Goal: Book appointment/travel/reservation

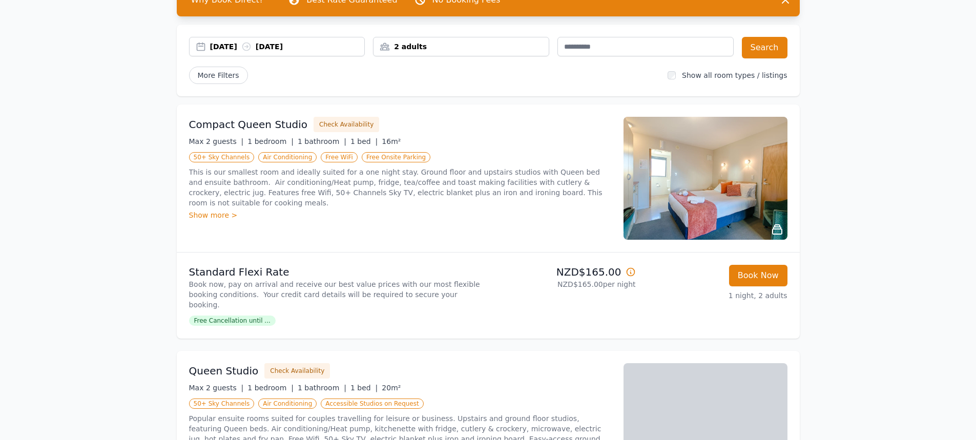
scroll to position [51, 0]
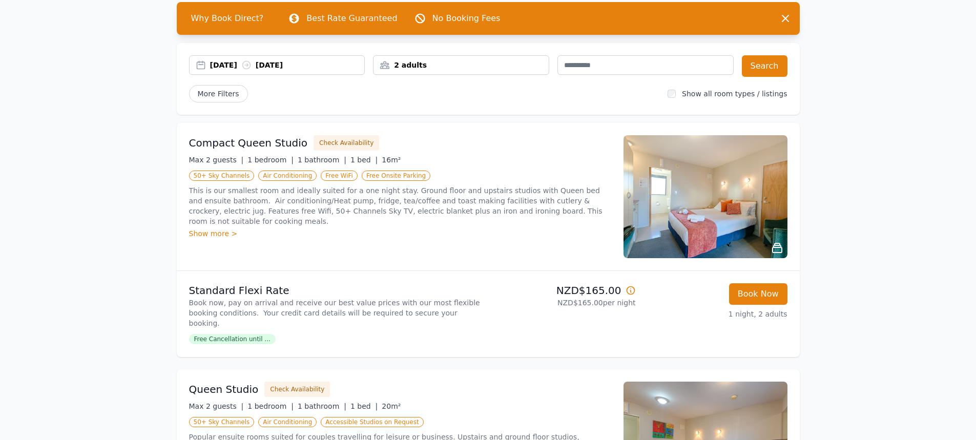
click at [451, 63] on div "2 adults" at bounding box center [461, 65] width 175 height 10
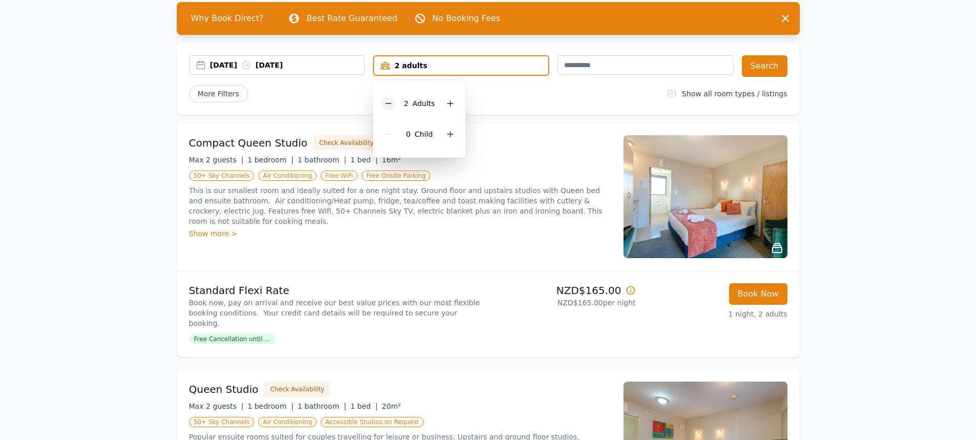
click at [389, 105] on icon at bounding box center [388, 103] width 8 height 8
click at [586, 97] on div "More Filters" at bounding box center [424, 93] width 471 height 17
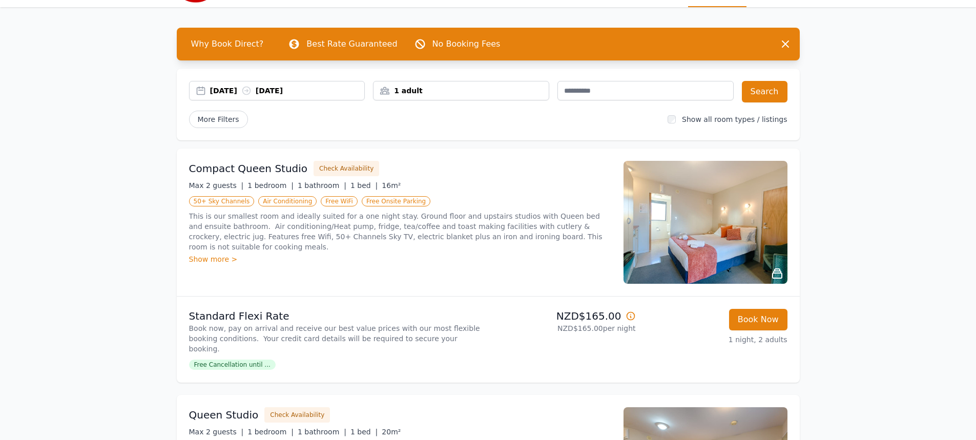
scroll to position [0, 0]
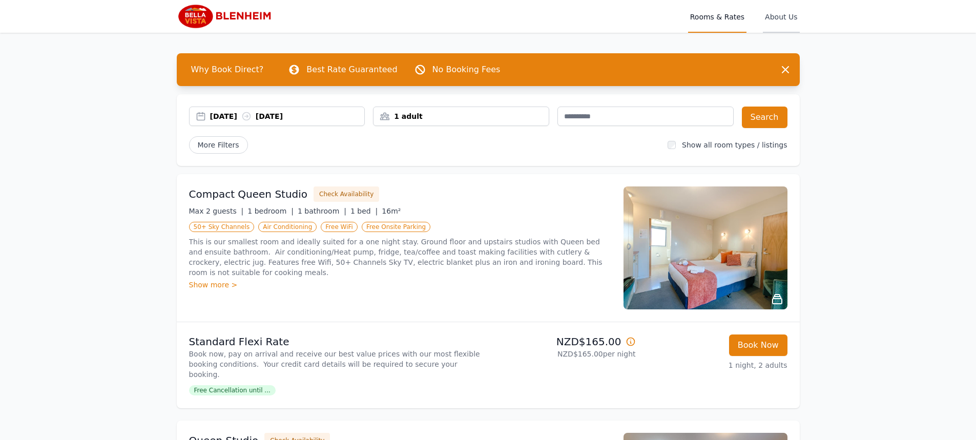
click at [787, 18] on span "About Us" at bounding box center [781, 16] width 36 height 33
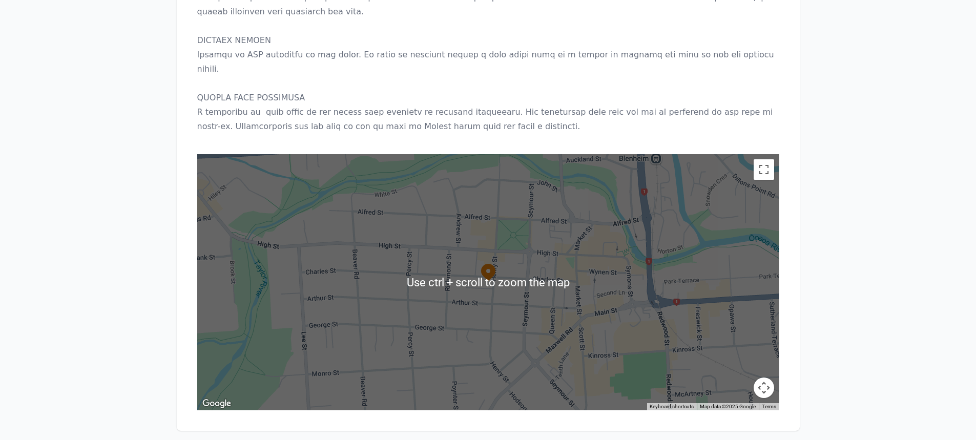
scroll to position [888, 0]
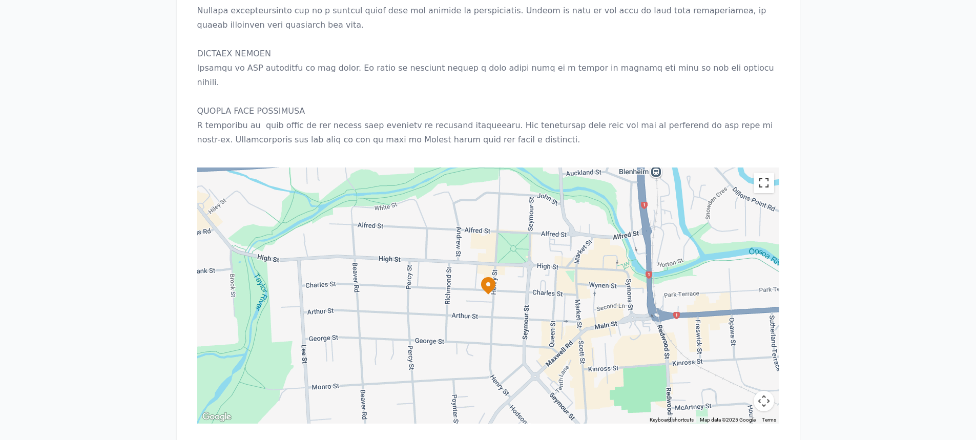
click at [759, 173] on button "Toggle fullscreen view" at bounding box center [764, 183] width 21 height 21
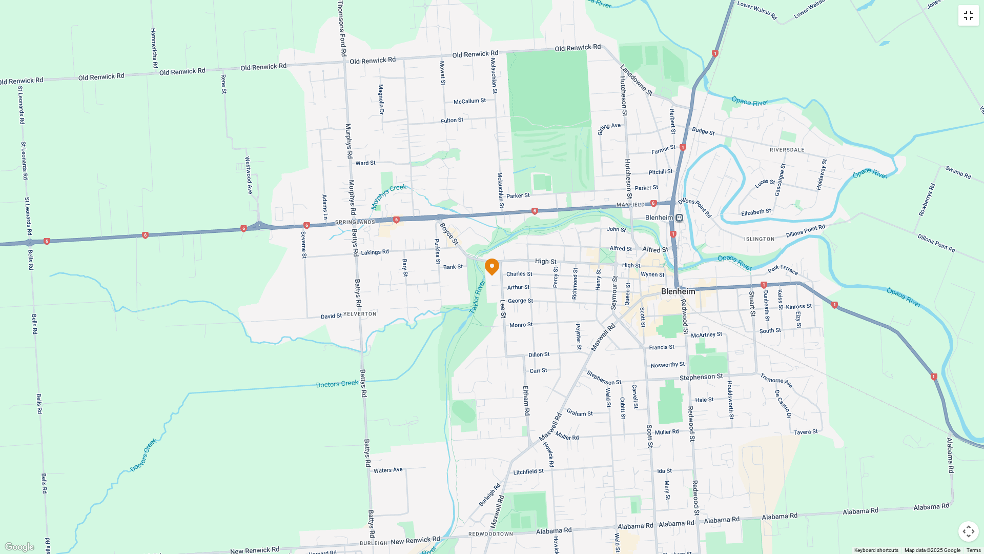
click at [965, 22] on button "Toggle fullscreen view" at bounding box center [968, 15] width 21 height 21
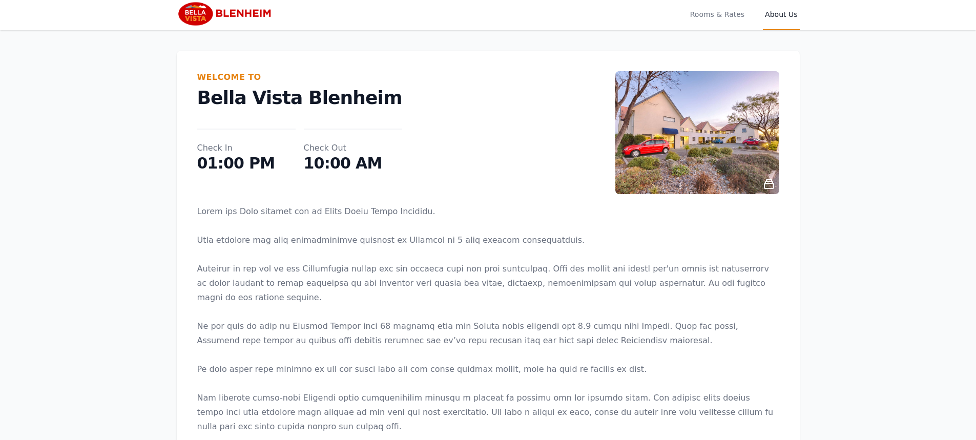
scroll to position [0, 0]
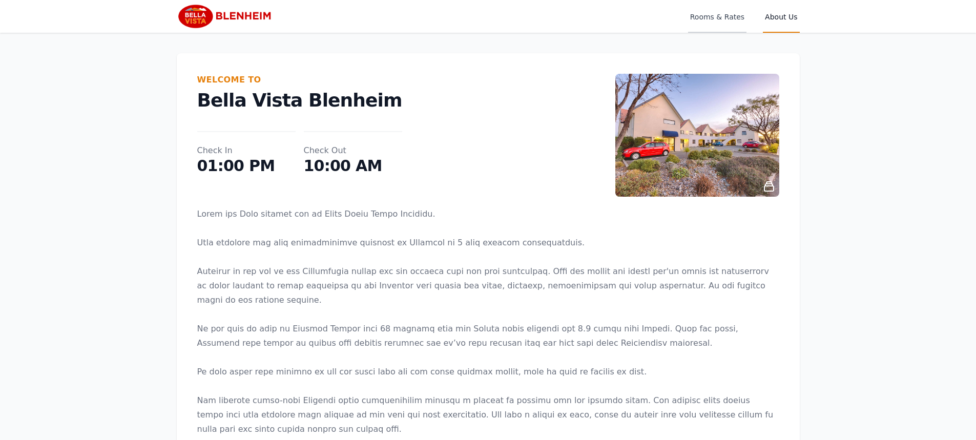
click at [722, 20] on span "Rooms & Rates" at bounding box center [717, 16] width 58 height 33
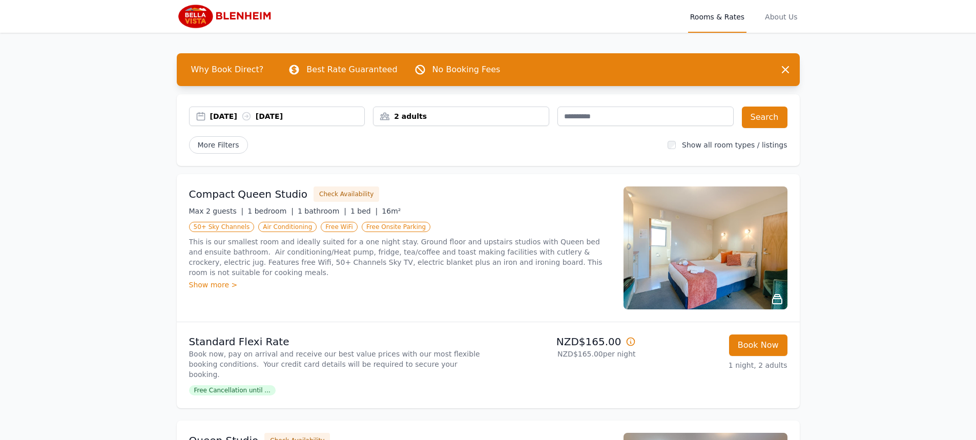
click at [414, 121] on div "2 adults" at bounding box center [461, 116] width 176 height 19
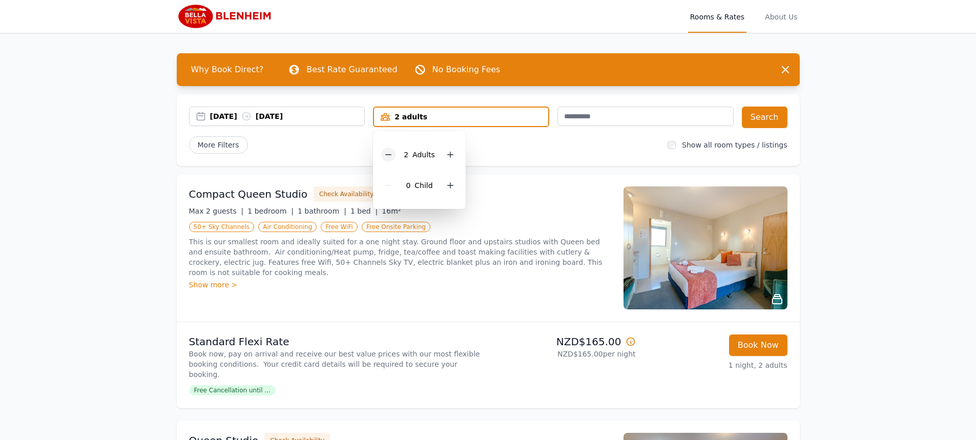
click at [392, 152] on icon at bounding box center [388, 155] width 8 height 8
